Goal: Task Accomplishment & Management: Use online tool/utility

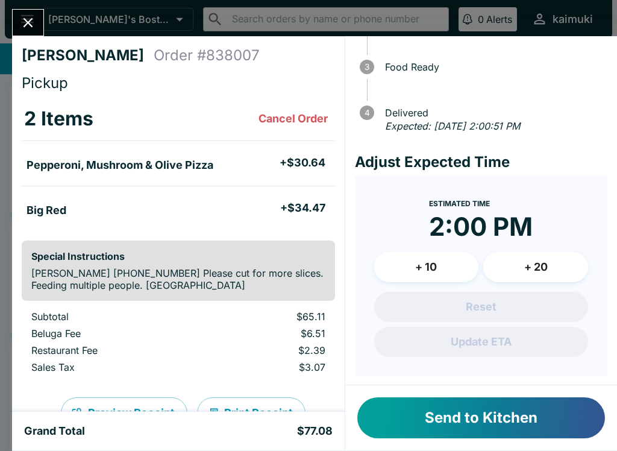
click at [39, 31] on button "Close" at bounding box center [28, 23] width 31 height 26
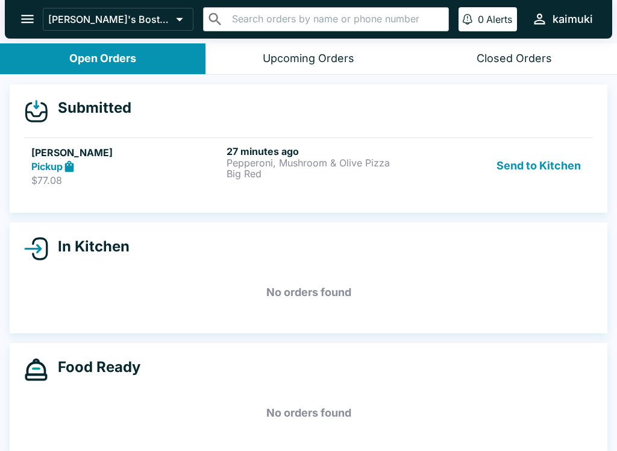
click at [148, 155] on h5 "[PERSON_NAME]" at bounding box center [126, 152] width 190 height 14
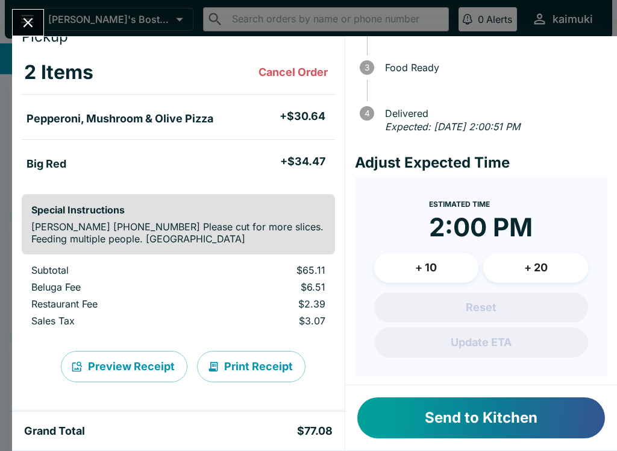
scroll to position [46, 0]
click at [423, 263] on button "+ 10" at bounding box center [426, 268] width 105 height 30
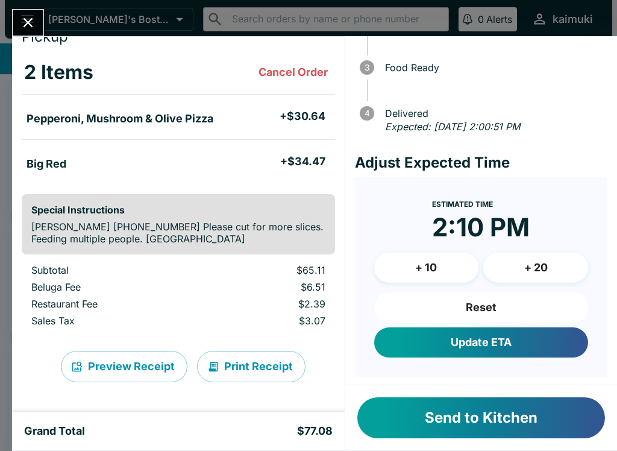
click at [421, 265] on button "+ 10" at bounding box center [426, 268] width 105 height 30
click at [426, 267] on button "+ 10" at bounding box center [426, 268] width 105 height 30
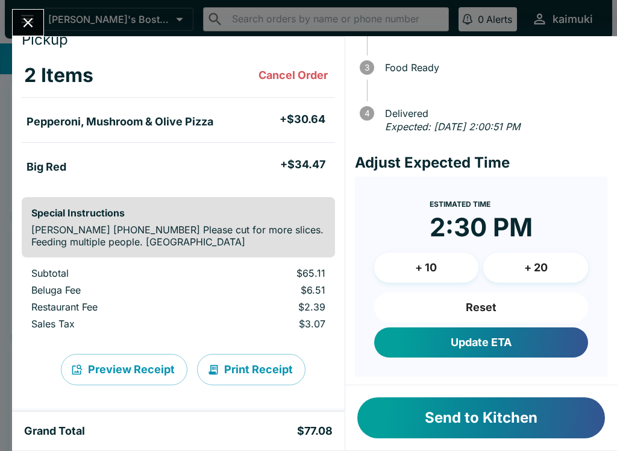
scroll to position [43, 0]
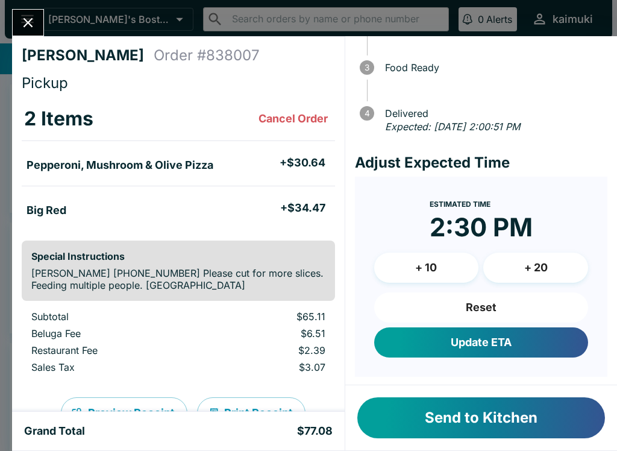
click at [23, 28] on icon "Close" at bounding box center [28, 22] width 16 height 16
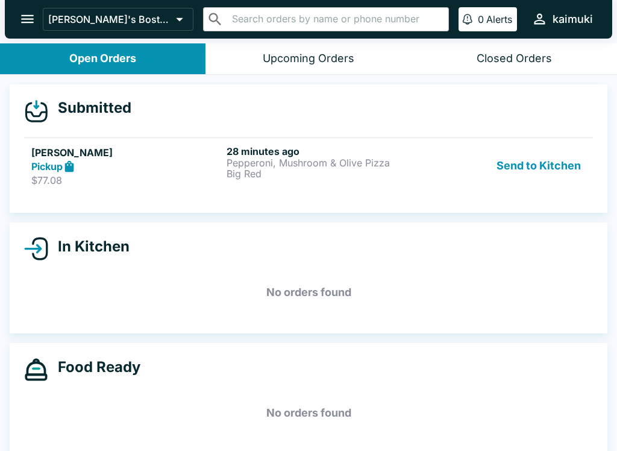
click at [335, 189] on link "[PERSON_NAME] Pickup $77.08 28 minutes ago Pepperoni, Mushroom & Olive Pizza Bi…" at bounding box center [308, 165] width 569 height 57
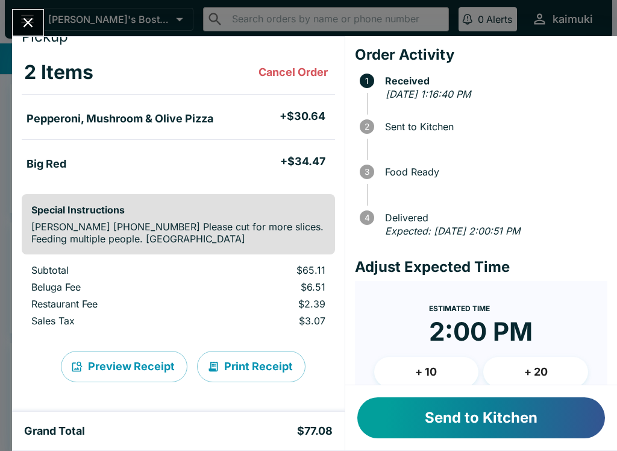
scroll to position [46, 0]
click at [442, 436] on button "Send to Kitchen" at bounding box center [481, 417] width 248 height 41
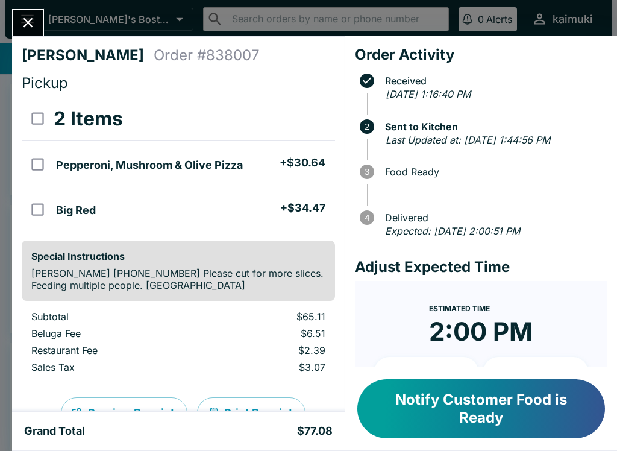
scroll to position [0, 0]
click at [39, 22] on button "Close" at bounding box center [28, 23] width 31 height 26
